Goal: Task Accomplishment & Management: Use online tool/utility

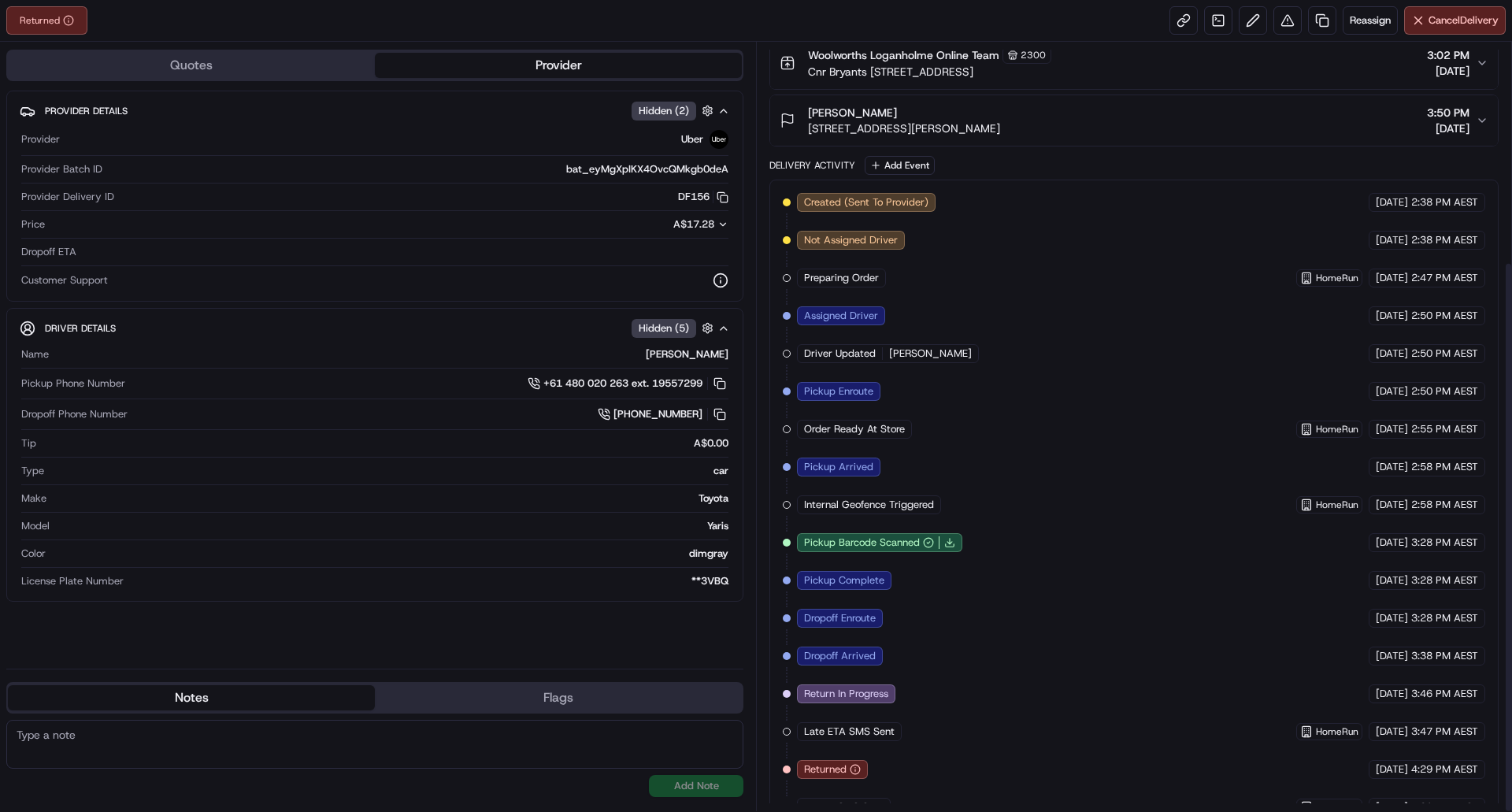
scroll to position [306, 0]
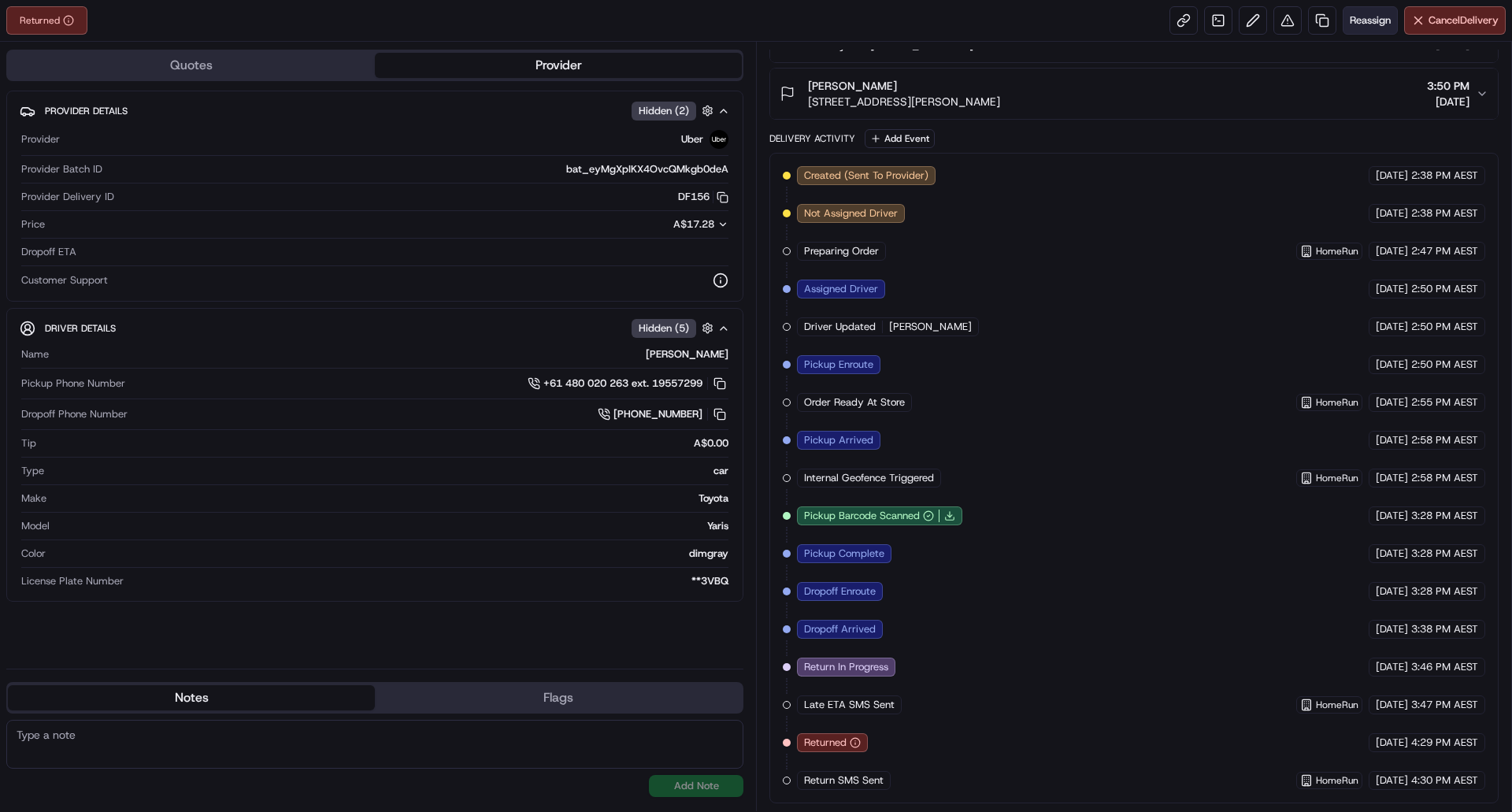
click at [1372, 24] on span "Reassign" at bounding box center [1370, 20] width 41 height 14
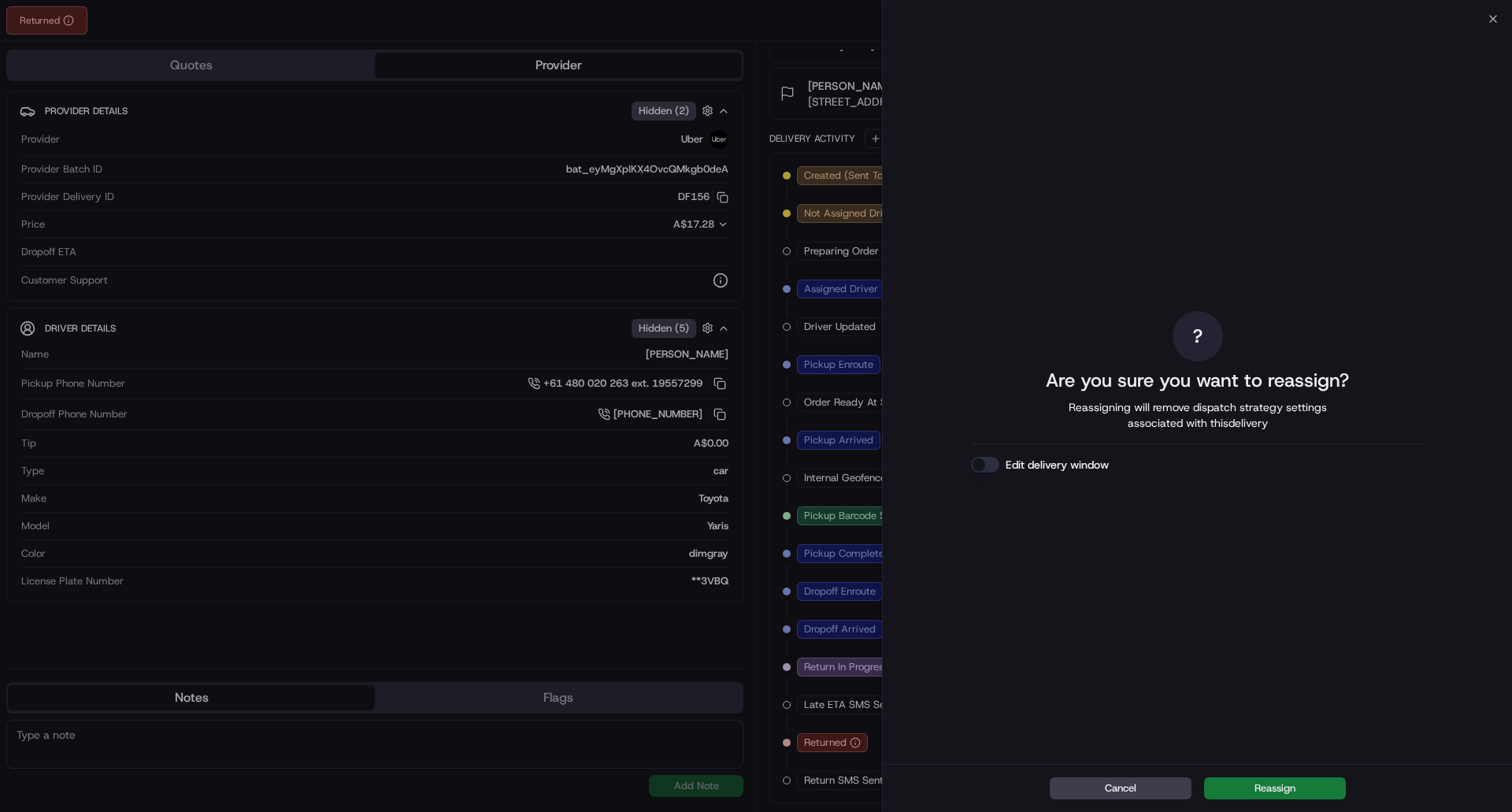
click at [1307, 793] on button "Reassign" at bounding box center [1275, 788] width 142 height 22
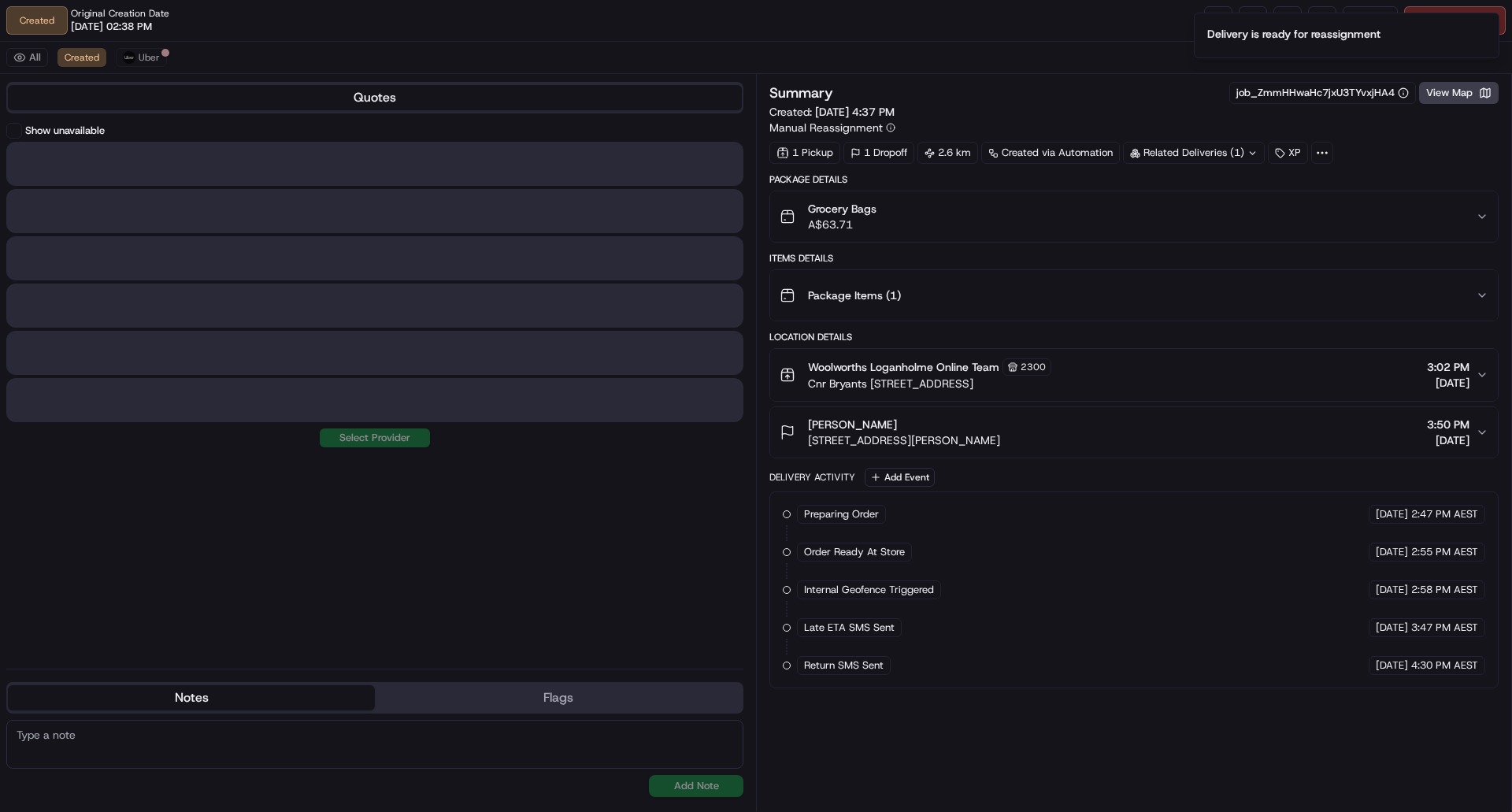
scroll to position [0, 0]
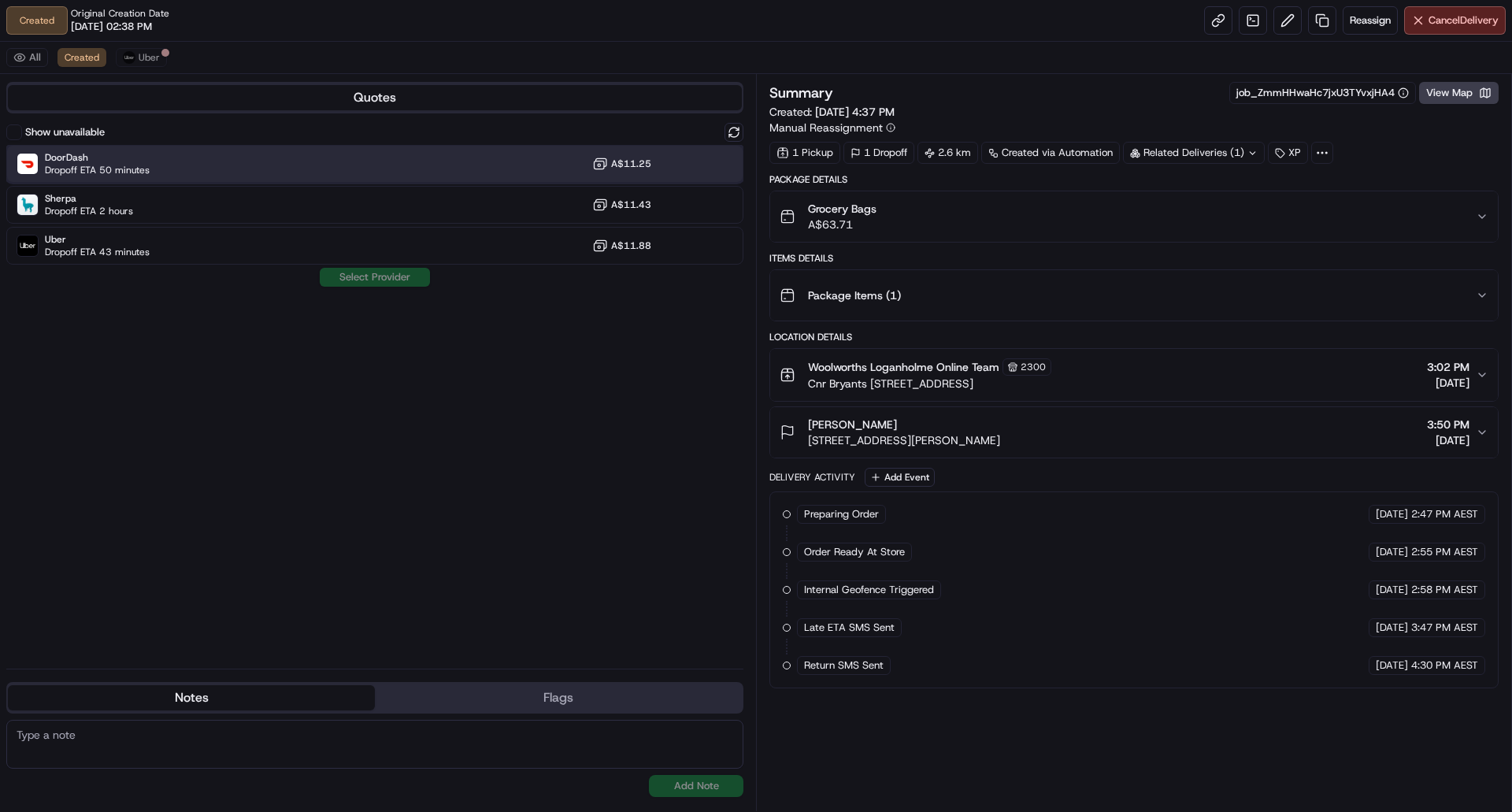
click at [320, 167] on div "DoorDash Dropoff ETA 50 minutes A$11.25" at bounding box center [375, 164] width 737 height 38
click at [402, 280] on button "Assign Provider" at bounding box center [375, 277] width 112 height 19
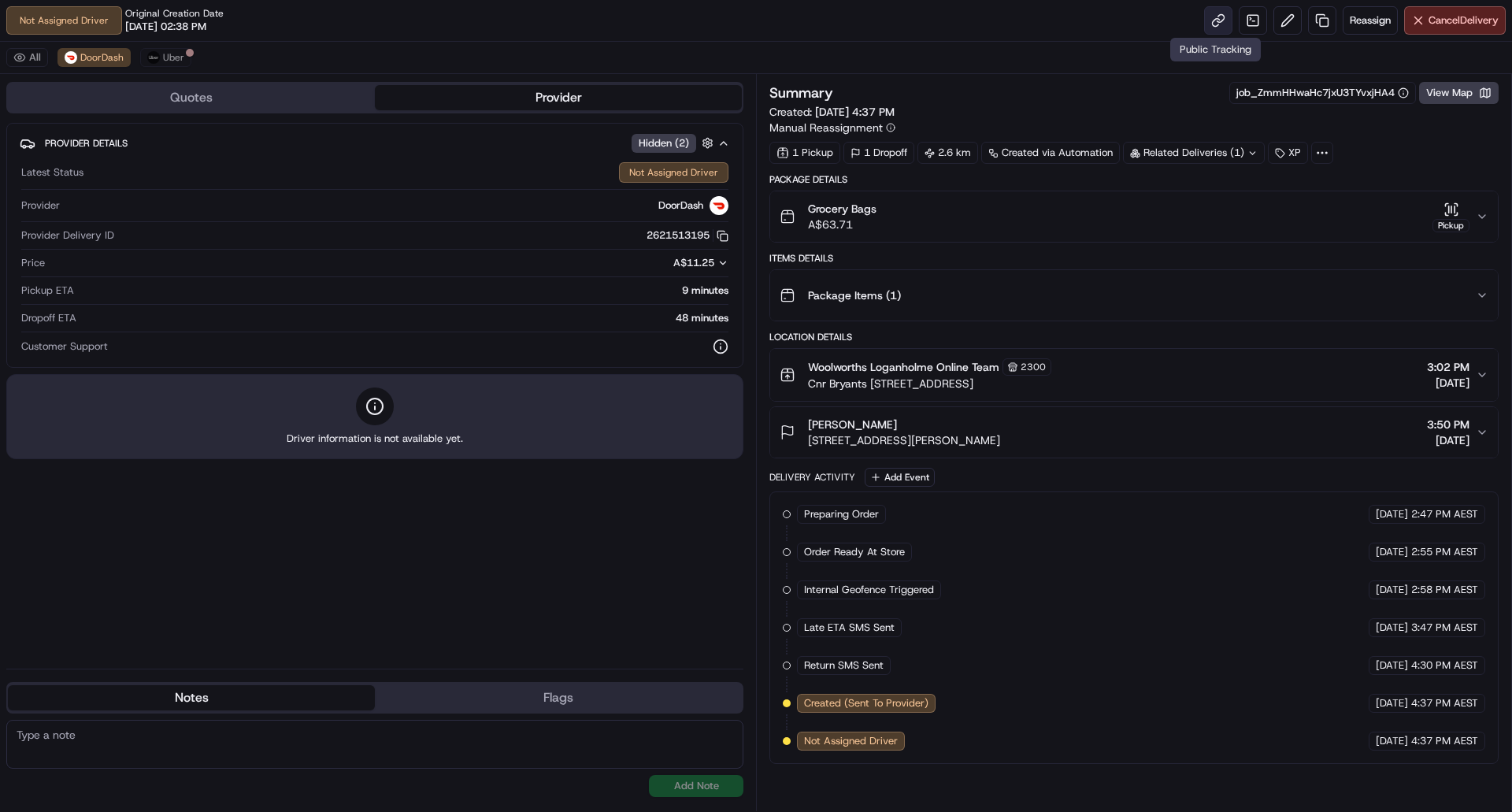
click at [1219, 18] on link at bounding box center [1218, 20] width 29 height 29
click at [175, 56] on span "Uber" at bounding box center [173, 57] width 21 height 13
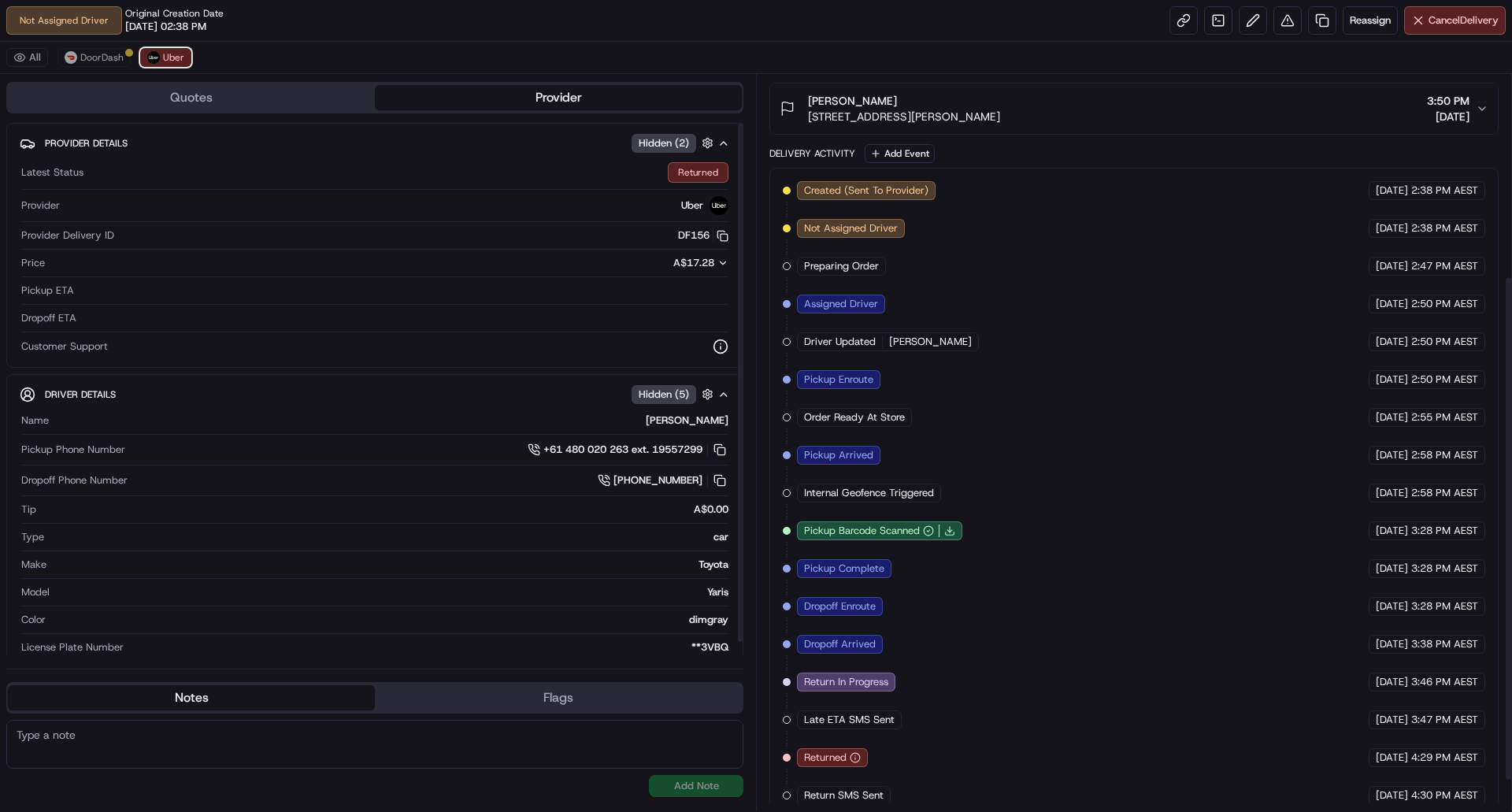
scroll to position [338, 0]
